Goal: Download file/media

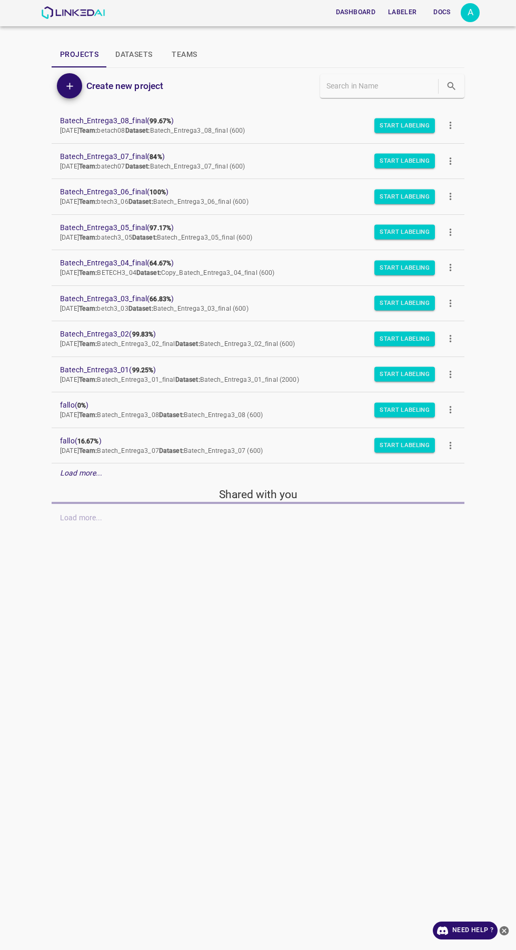
click at [470, 13] on div "A" at bounding box center [470, 12] width 19 height 19
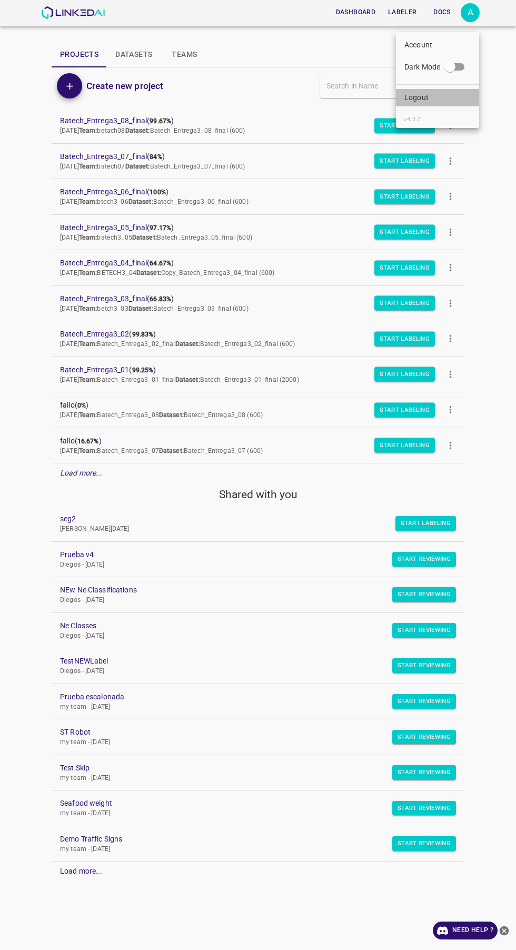
click at [446, 101] on li "Logout" at bounding box center [437, 97] width 83 height 17
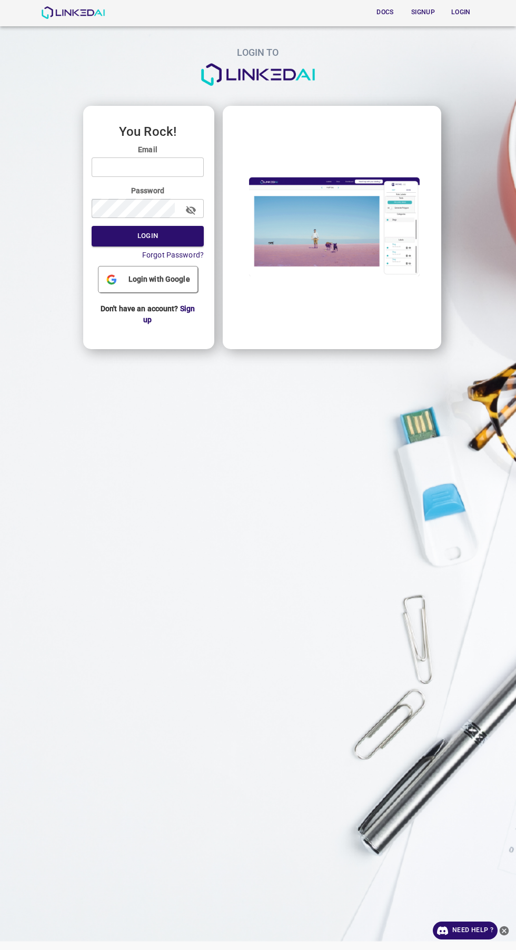
click at [183, 167] on input "email" at bounding box center [148, 166] width 112 height 19
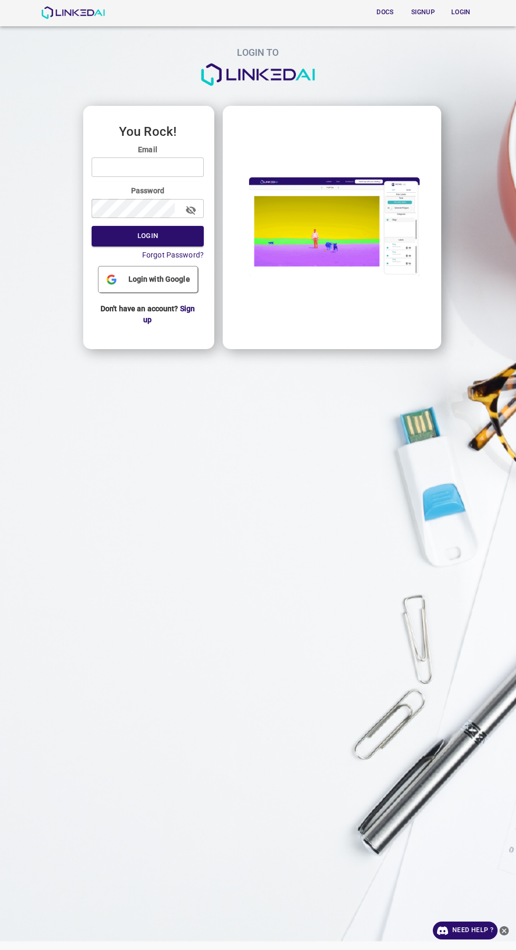
type input "legit@linkedai.co"
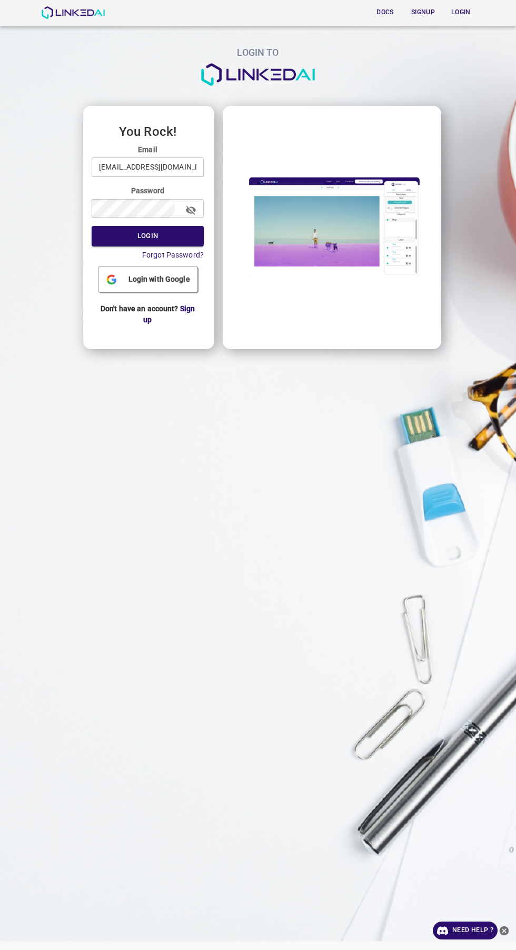
click at [92, 226] on button "Login" at bounding box center [148, 236] width 112 height 21
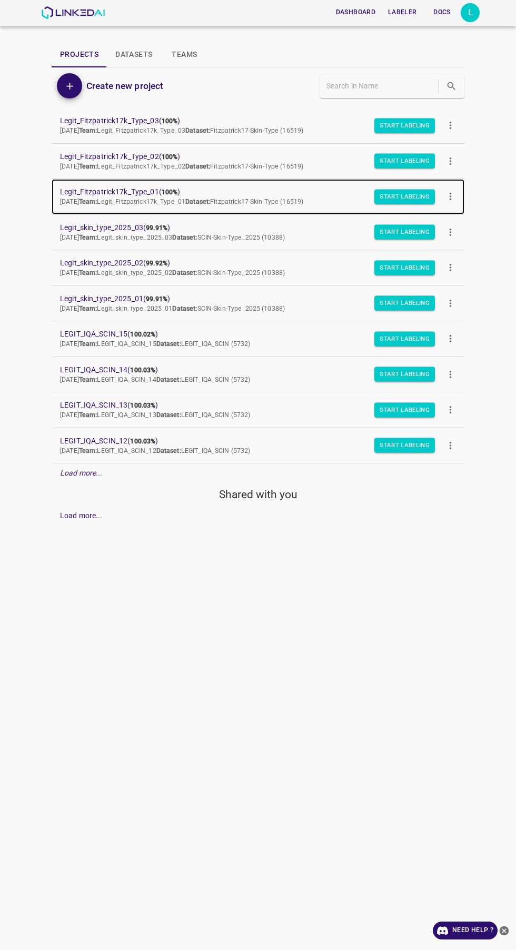
click at [94, 187] on span "Legit_Fitzpatrick17k_Type_01 ( 100% )" at bounding box center [249, 191] width 379 height 11
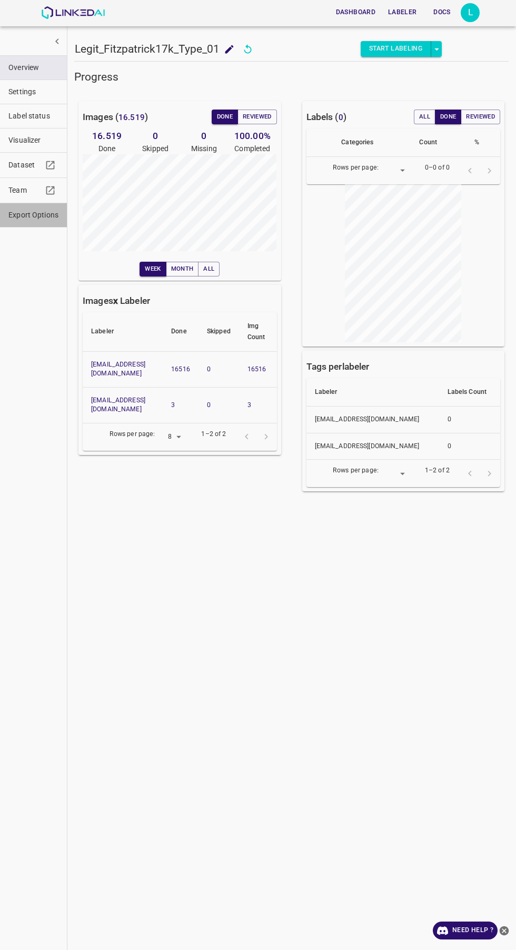
click at [22, 223] on button "Export Options" at bounding box center [33, 215] width 67 height 24
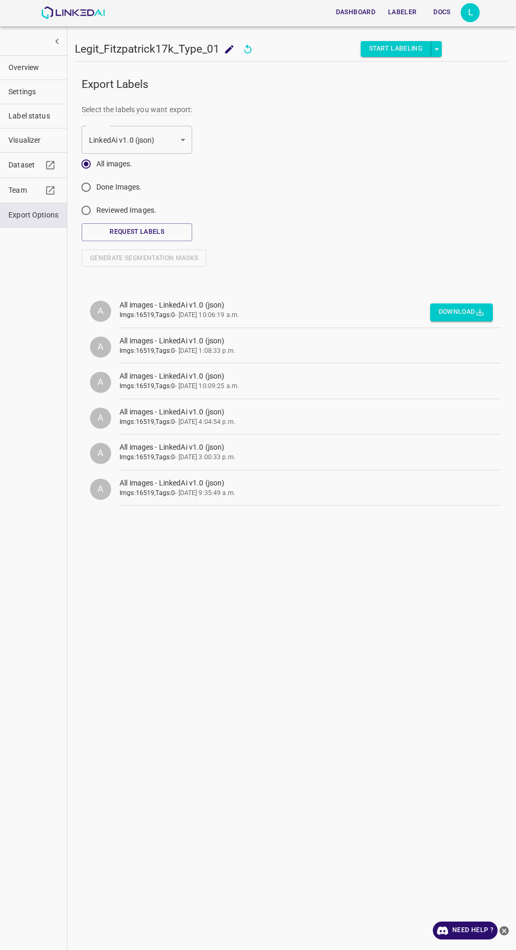
click at [463, 308] on button "Download" at bounding box center [461, 312] width 63 height 17
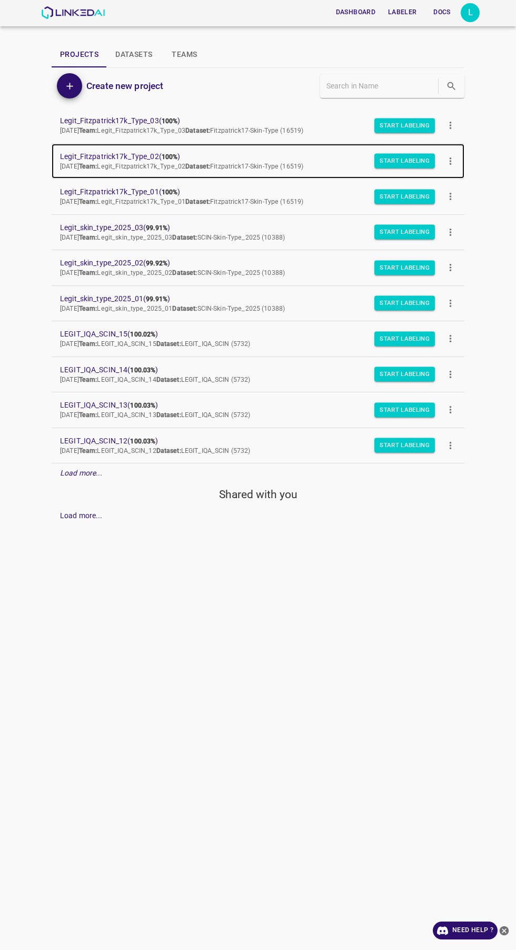
click at [76, 159] on span "Legit_Fitzpatrick17k_Type_02 ( 100% )" at bounding box center [249, 156] width 379 height 11
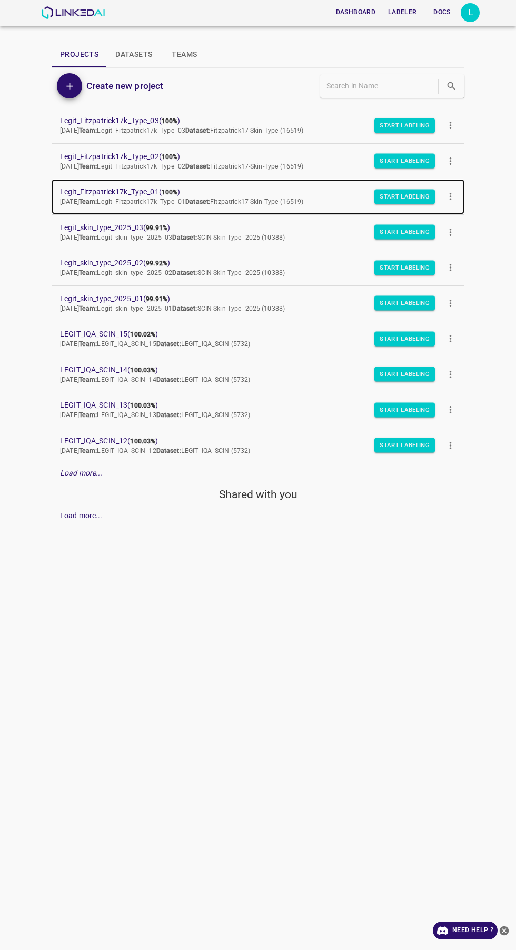
click at [97, 189] on span "Legit_Fitzpatrick17k_Type_01 ( 100% )" at bounding box center [249, 191] width 379 height 11
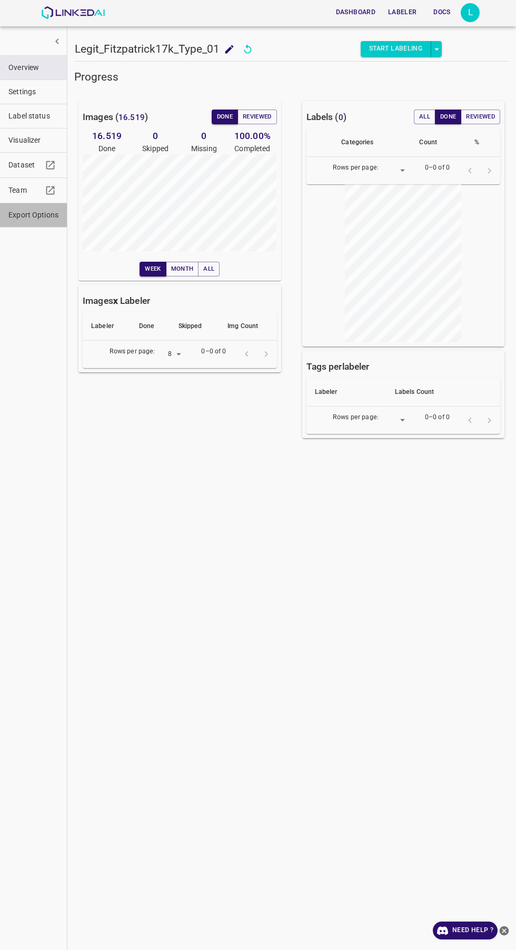
click at [32, 215] on span "Export Options" at bounding box center [33, 215] width 50 height 11
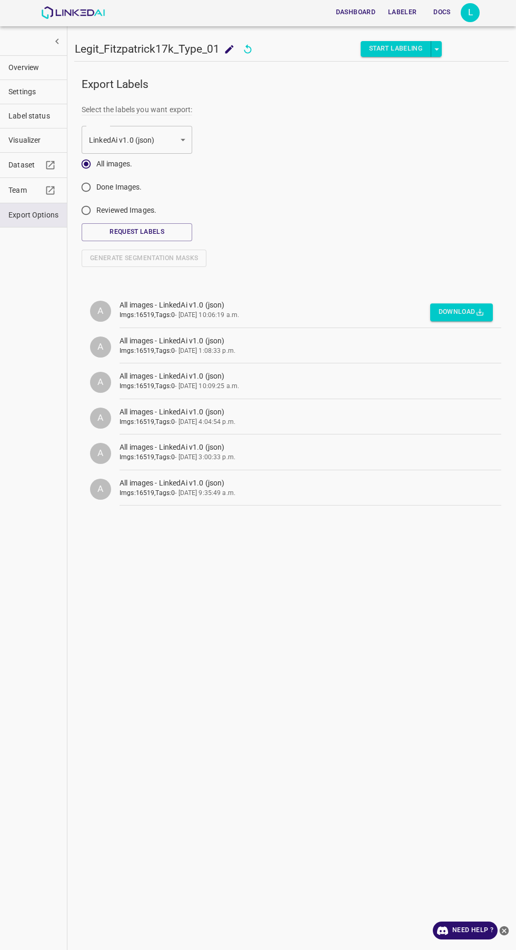
click at [481, 310] on icon "button" at bounding box center [480, 312] width 9 height 9
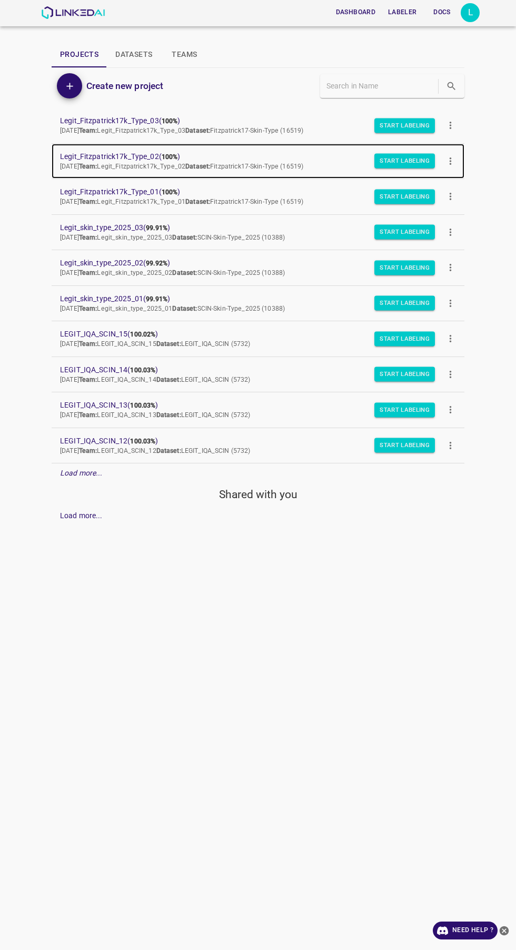
click at [78, 153] on span "Legit_Fitzpatrick17k_Type_02 ( 100% )" at bounding box center [249, 156] width 379 height 11
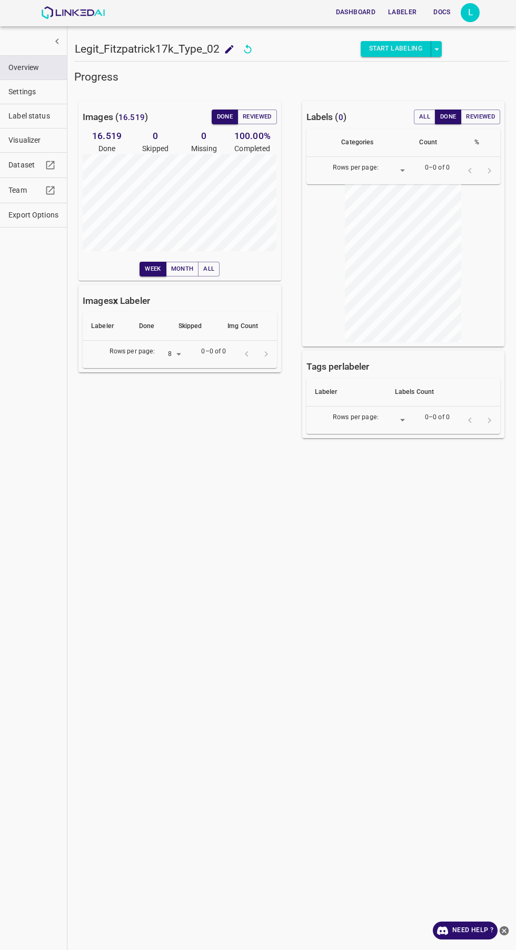
click at [9, 215] on span "Export Options" at bounding box center [33, 215] width 50 height 11
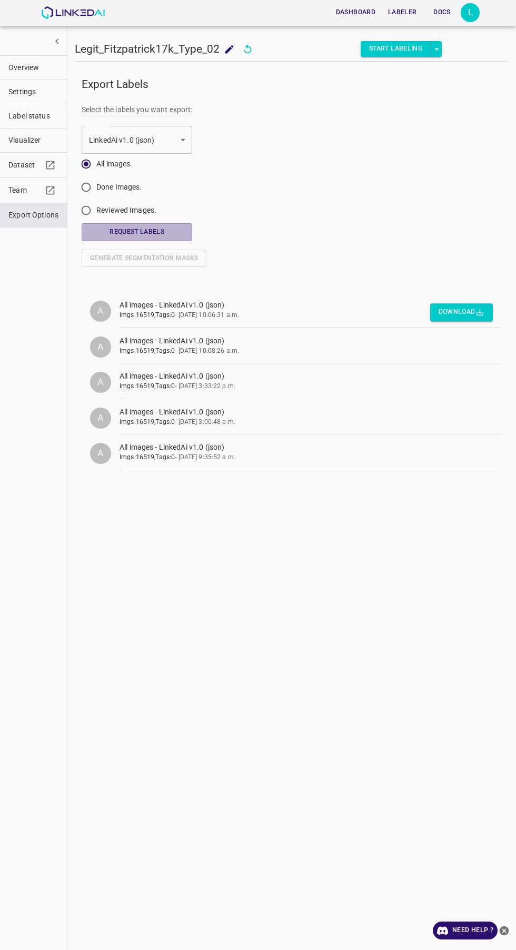
click at [98, 232] on button "Request Labels" at bounding box center [137, 231] width 111 height 17
click at [467, 315] on button "Download" at bounding box center [461, 312] width 63 height 17
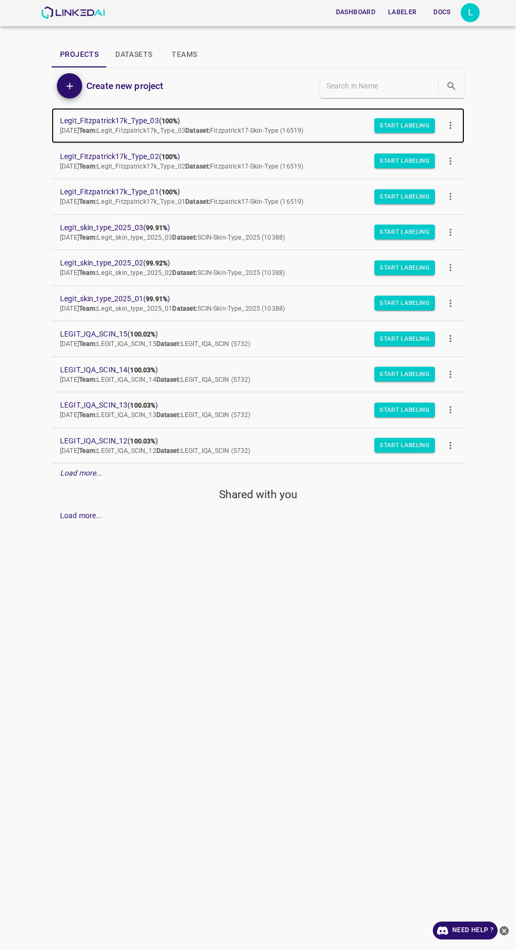
click at [60, 123] on span "Legit_Fitzpatrick17k_Type_03 ( 100% )" at bounding box center [249, 120] width 379 height 11
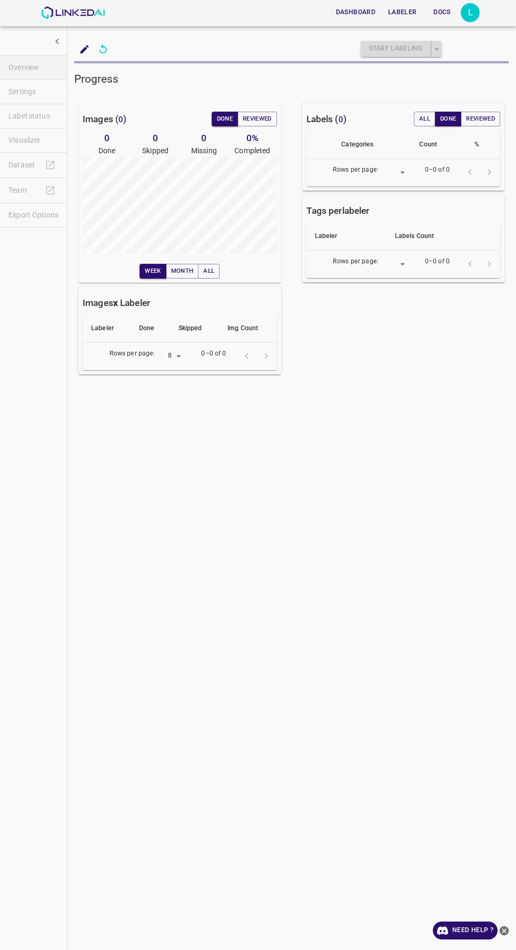
click at [12, 213] on ul "Overview Settings Label status Visualizer Dataset Team Export Options" at bounding box center [33, 141] width 67 height 181
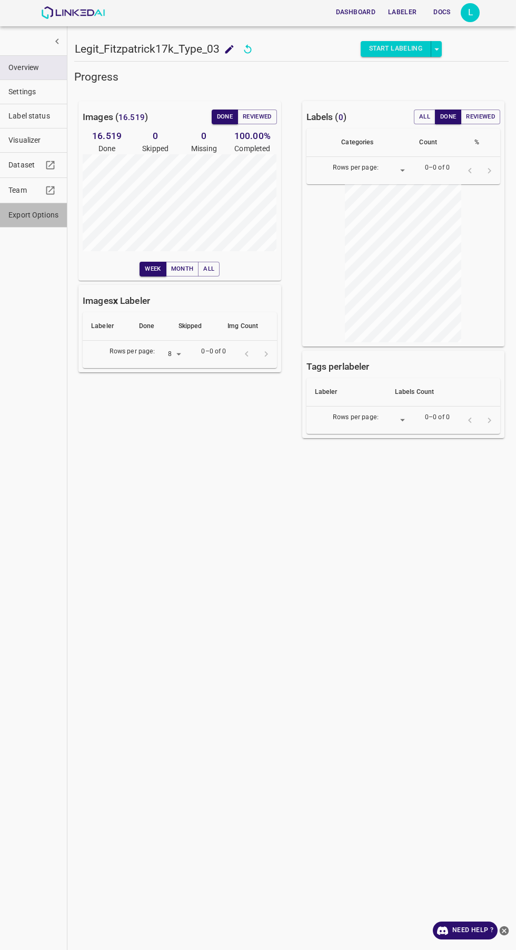
click at [37, 218] on span "Export Options" at bounding box center [33, 215] width 50 height 11
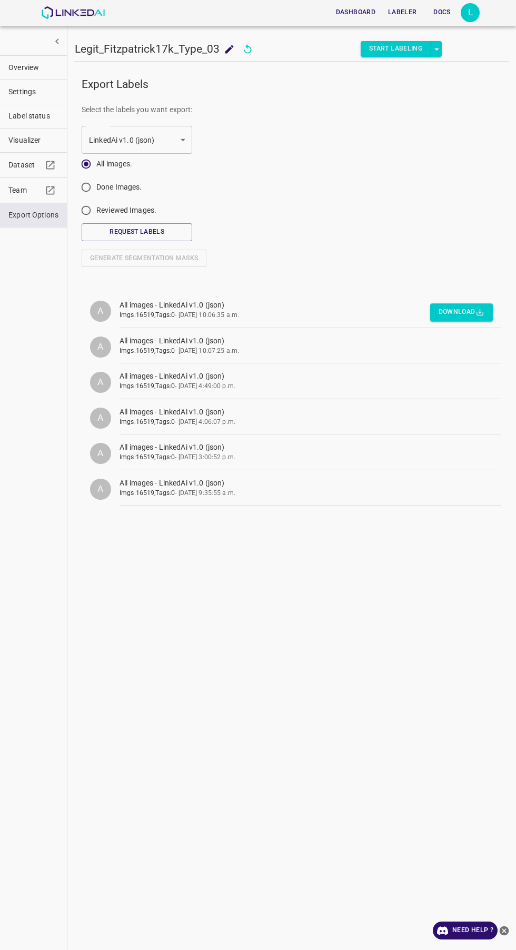
click at [451, 313] on button "Download" at bounding box center [461, 312] width 63 height 17
